Goal: Task Accomplishment & Management: Use online tool/utility

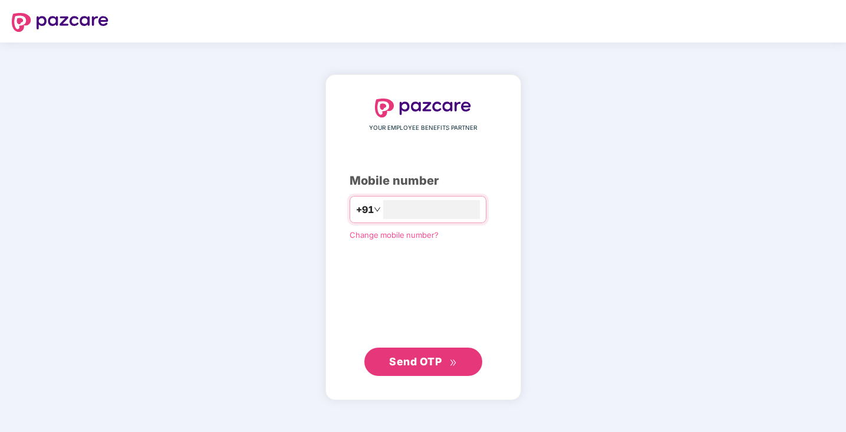
type input "**********"
click at [392, 360] on span "Send OTP" at bounding box center [415, 361] width 52 height 12
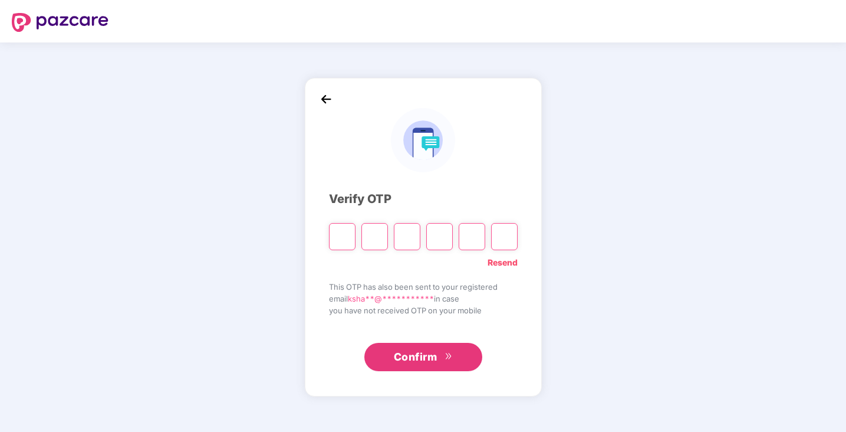
type input "*"
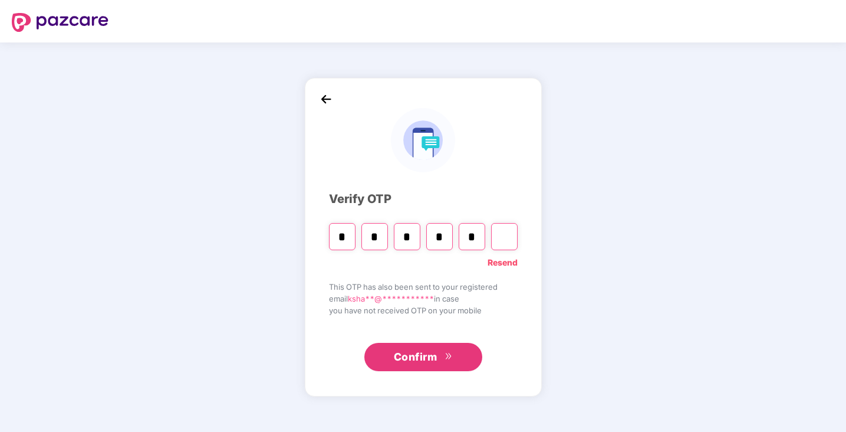
type input "*"
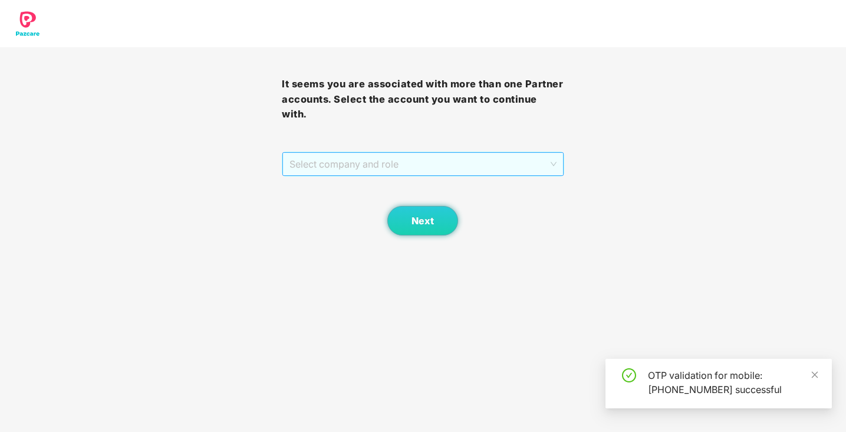
click at [504, 168] on span "Select company and role" at bounding box center [423, 164] width 267 height 22
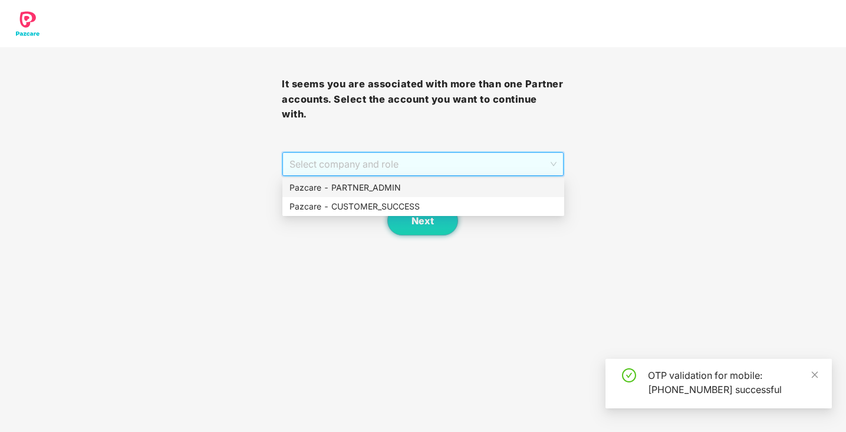
click at [496, 187] on div "Pazcare - PARTNER_ADMIN" at bounding box center [424, 187] width 268 height 13
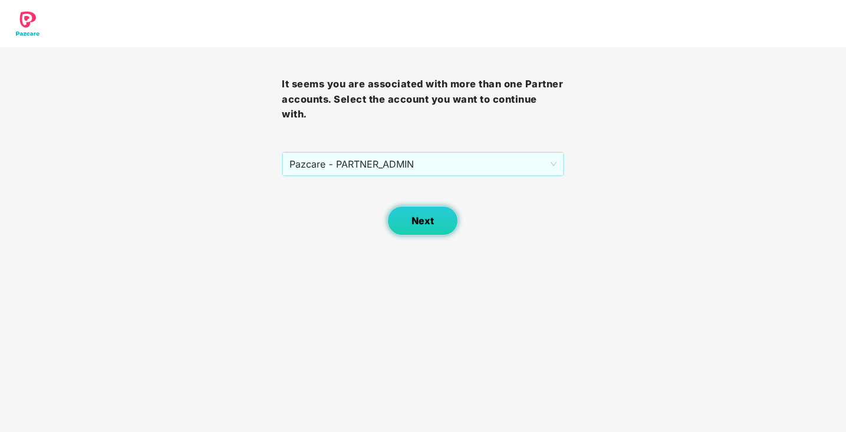
click at [443, 222] on button "Next" at bounding box center [422, 220] width 71 height 29
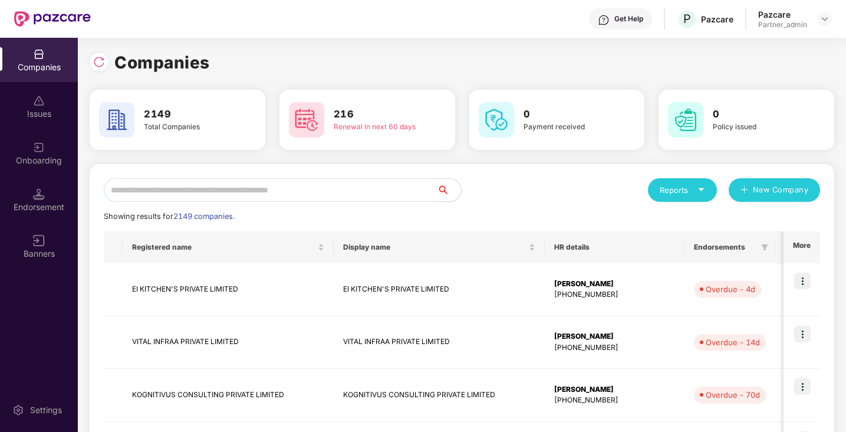
click at [363, 190] on input "text" at bounding box center [271, 190] width 334 height 24
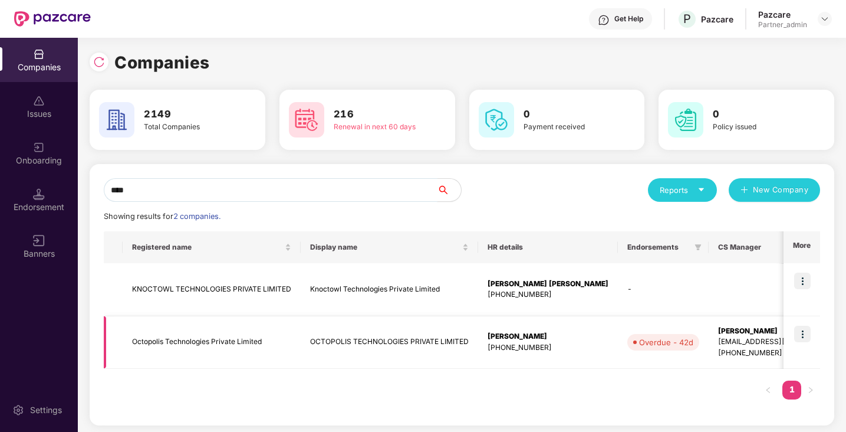
type input "****"
click at [810, 337] on img at bounding box center [802, 333] width 17 height 17
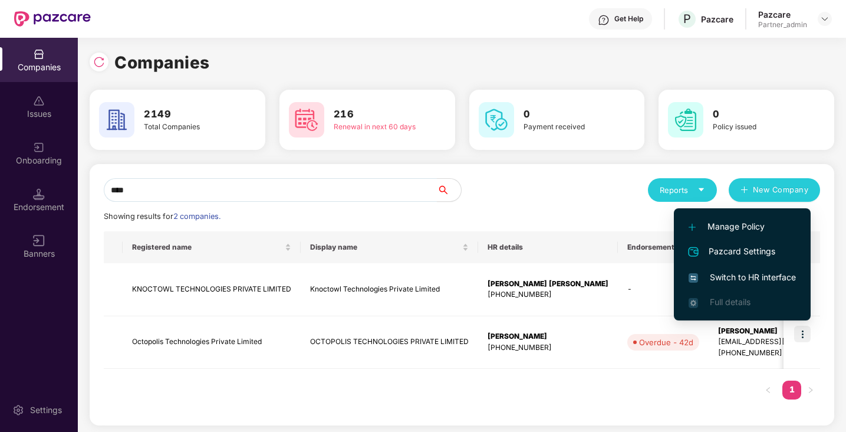
click at [777, 279] on span "Switch to HR interface" at bounding box center [742, 277] width 107 height 13
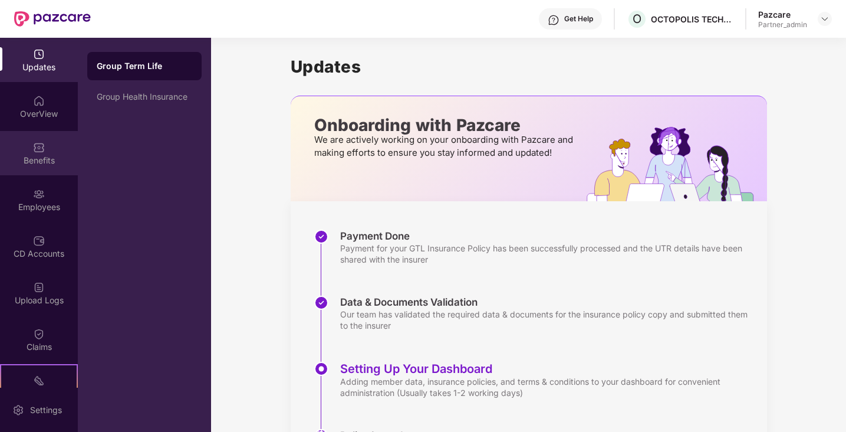
click at [63, 144] on div "Benefits" at bounding box center [39, 153] width 78 height 44
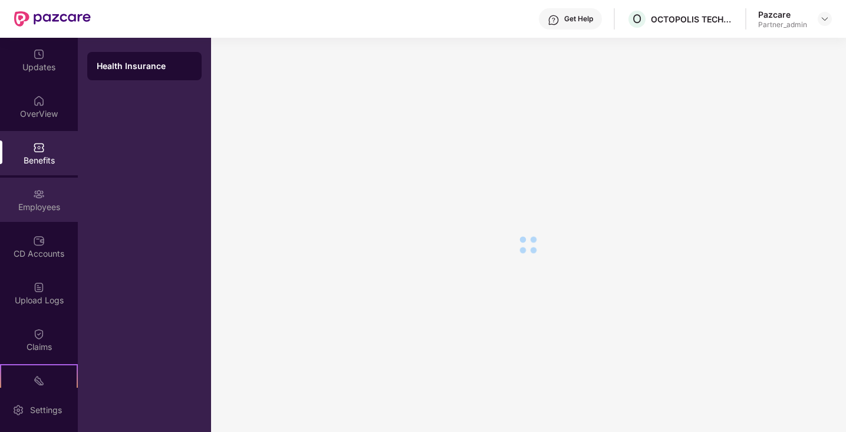
click at [50, 197] on div "Employees" at bounding box center [39, 199] width 78 height 44
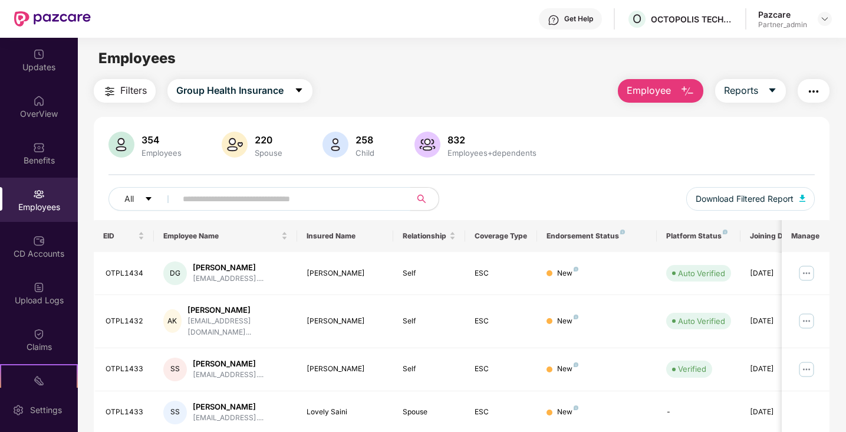
click at [236, 200] on input "text" at bounding box center [289, 199] width 212 height 18
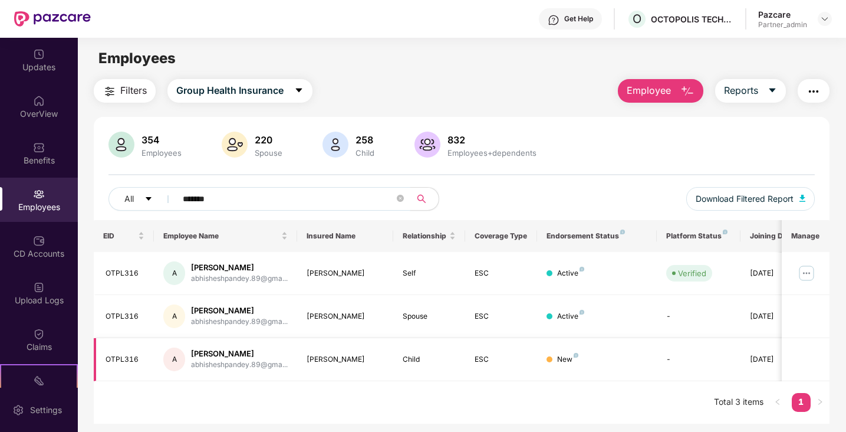
type input "*******"
click at [126, 357] on div "OTPL316" at bounding box center [125, 359] width 39 height 11
copy div "OTPL316"
